Goal: Information Seeking & Learning: Learn about a topic

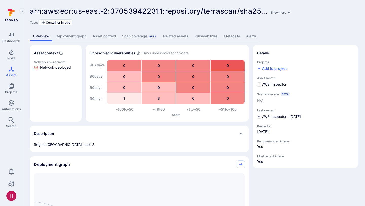
click at [207, 38] on link "Vulnerabilities" at bounding box center [206, 35] width 29 height 9
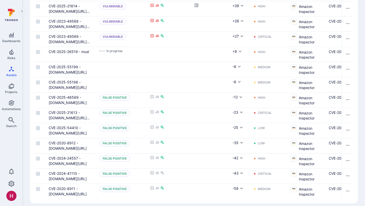
scroll to position [140, 0]
click at [158, 66] on button "Triage" at bounding box center [158, 67] width 16 height 6
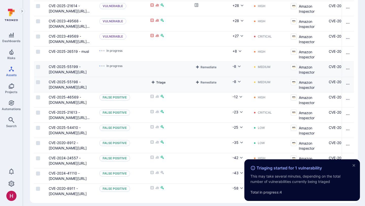
click at [158, 81] on button "Triage" at bounding box center [158, 82] width 16 height 6
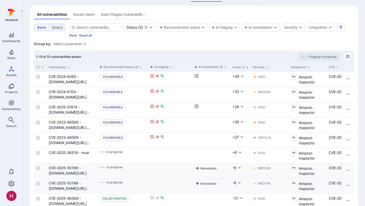
scroll to position [40, 0]
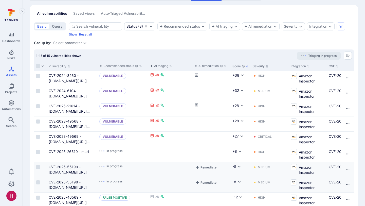
click at [96, 65] on div "Vulnerability" at bounding box center [72, 66] width 51 height 9
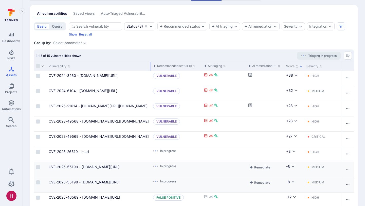
drag, startPoint x: 97, startPoint y: 65, endPoint x: 150, endPoint y: 68, distance: 53.9
click at [150, 68] on div at bounding box center [150, 66] width 1 height 9
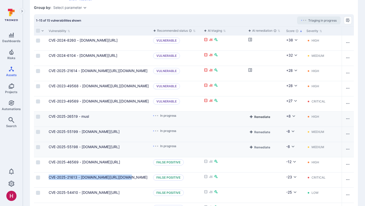
scroll to position [74, 0]
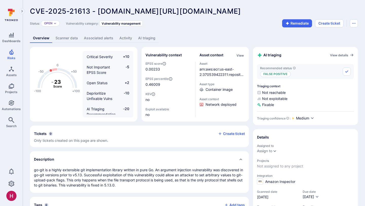
click at [148, 39] on link "AI triaging" at bounding box center [146, 37] width 23 height 9
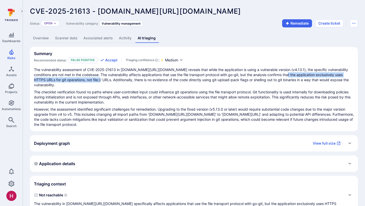
drag, startPoint x: 279, startPoint y: 75, endPoint x: 85, endPoint y: 81, distance: 194.2
click at [85, 81] on p "The vulnerability assessment of CVE-2025-21613 in gopkg.in/src-d/go-git.v4 reve…" at bounding box center [194, 77] width 320 height 20
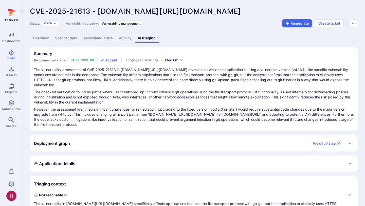
click at [239, 38] on div "Overview Scanner data Associated alerts Activity AI triaging" at bounding box center [194, 37] width 328 height 9
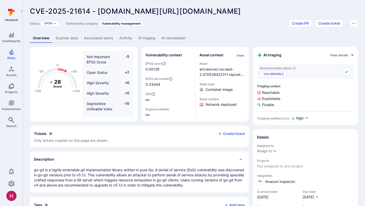
scroll to position [1, 0]
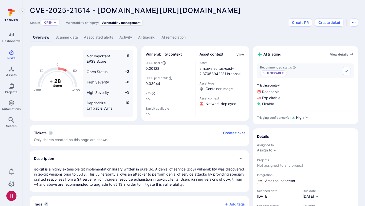
click at [146, 38] on link "AI triaging" at bounding box center [146, 37] width 23 height 9
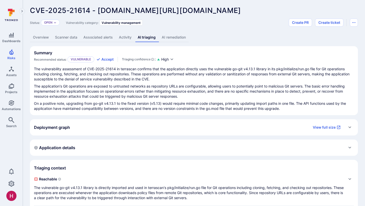
click at [172, 34] on link "AI remediation" at bounding box center [174, 37] width 30 height 9
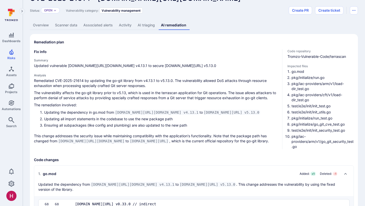
scroll to position [14, 0]
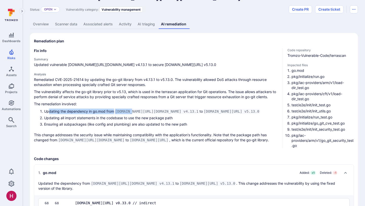
drag, startPoint x: 49, startPoint y: 109, endPoint x: 132, endPoint y: 109, distance: 83.2
click at [133, 109] on li "Updating the dependency in go.mod from gopkg.in/src-d/go-git.v4 v4.13.1 to gith…" at bounding box center [161, 112] width 234 height 6
drag, startPoint x: 169, startPoint y: 110, endPoint x: 185, endPoint y: 107, distance: 17.1
click at [187, 108] on div "Remediated CVE-2025-21614 by updating the go-git library from v4.13.1 to v5.13.…" at bounding box center [156, 109] width 244 height 65
drag, startPoint x: 252, startPoint y: 111, endPoint x: 257, endPoint y: 110, distance: 5.1
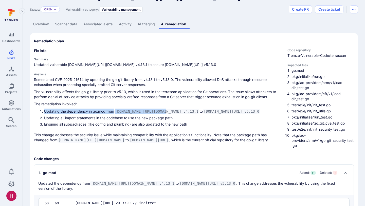
click at [258, 110] on code "github.com/go-git/go-git/v5 v5.13.0" at bounding box center [232, 111] width 58 height 5
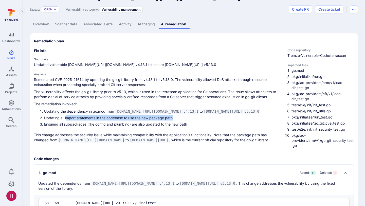
drag, startPoint x: 67, startPoint y: 120, endPoint x: 176, endPoint y: 118, distance: 109.1
click at [176, 118] on li "Updating all import statements in the codebase to use the new package path" at bounding box center [161, 117] width 234 height 5
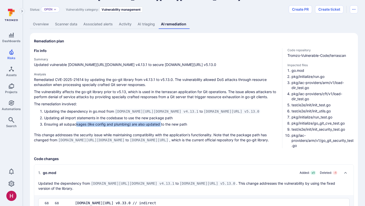
drag, startPoint x: 76, startPoint y: 125, endPoint x: 162, endPoint y: 122, distance: 85.8
click at [162, 123] on li "Ensuring all subpackages (like config and plumbing) are also updated to the new…" at bounding box center [161, 124] width 234 height 5
click at [183, 123] on li "Ensuring all subpackages (like config and plumbing) are also updated to the new…" at bounding box center [161, 124] width 234 height 5
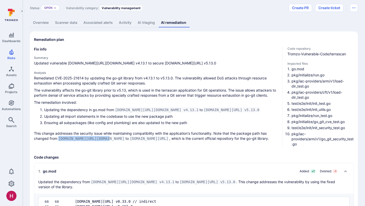
drag, startPoint x: 111, startPoint y: 138, endPoint x: 59, endPoint y: 138, distance: 52.0
click at [59, 138] on code "gopkg.in/src-d/go-git.v4" at bounding box center [91, 138] width 68 height 5
drag, startPoint x: 59, startPoint y: 138, endPoint x: 110, endPoint y: 139, distance: 51.5
click at [110, 139] on code "gopkg.in/src-d/go-git.v4" at bounding box center [91, 138] width 68 height 5
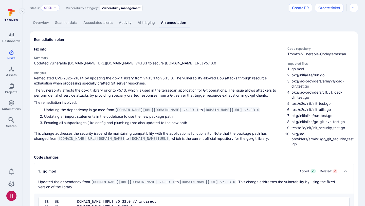
drag, startPoint x: 116, startPoint y: 138, endPoint x: 149, endPoint y: 138, distance: 32.5
click at [149, 138] on p "This change addresses the security issue while maintaining compatibility with t…" at bounding box center [156, 136] width 244 height 10
drag, startPoint x: 119, startPoint y: 138, endPoint x: 181, endPoint y: 136, distance: 62.2
click at [182, 136] on p "This change addresses the security issue while maintaining compatibility with t…" at bounding box center [156, 136] width 244 height 10
click at [200, 139] on p "This change addresses the security issue while maintaining compatibility with t…" at bounding box center [156, 136] width 244 height 10
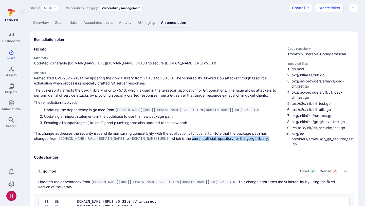
drag, startPoint x: 201, startPoint y: 138, endPoint x: 280, endPoint y: 137, distance: 79.2
click at [280, 137] on div "Fix info Summary Updated vulnerable gopkg.in/src-d/go-git.v4 v4.13.1 to secure …" at bounding box center [194, 97] width 320 height 100
click at [249, 141] on div "Fix info Summary Updated vulnerable gopkg.in/src-d/go-git.v4 v4.13.1 to secure …" at bounding box center [156, 97] width 244 height 100
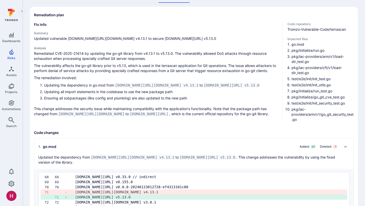
scroll to position [38, 0]
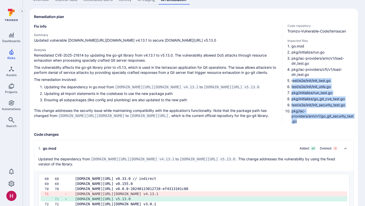
drag, startPoint x: 293, startPoint y: 79, endPoint x: 310, endPoint y: 121, distance: 44.9
click at [311, 121] on ol "go.mod pkg/initialize/run.go pkg/iac-providers/arm/v1/load-dir_test.go pkg/iac-…" at bounding box center [321, 84] width 66 height 80
click at [310, 121] on li "pkg/iac-providers/arm/v1/go_git_security_test.go" at bounding box center [323, 116] width 62 height 15
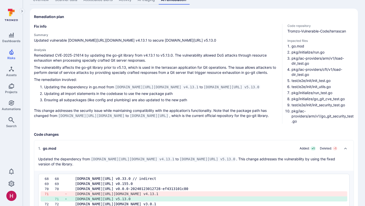
scroll to position [0, 0]
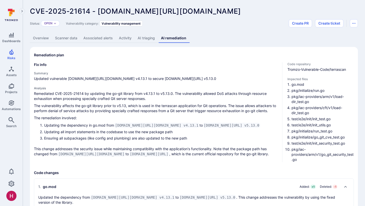
click at [45, 40] on link "Overview" at bounding box center [41, 37] width 22 height 9
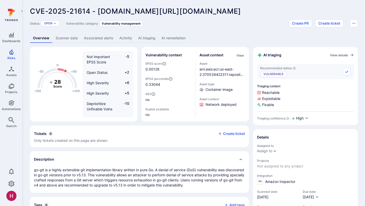
click at [171, 36] on link "AI remediation" at bounding box center [174, 37] width 30 height 9
